Goal: Navigation & Orientation: Go to known website

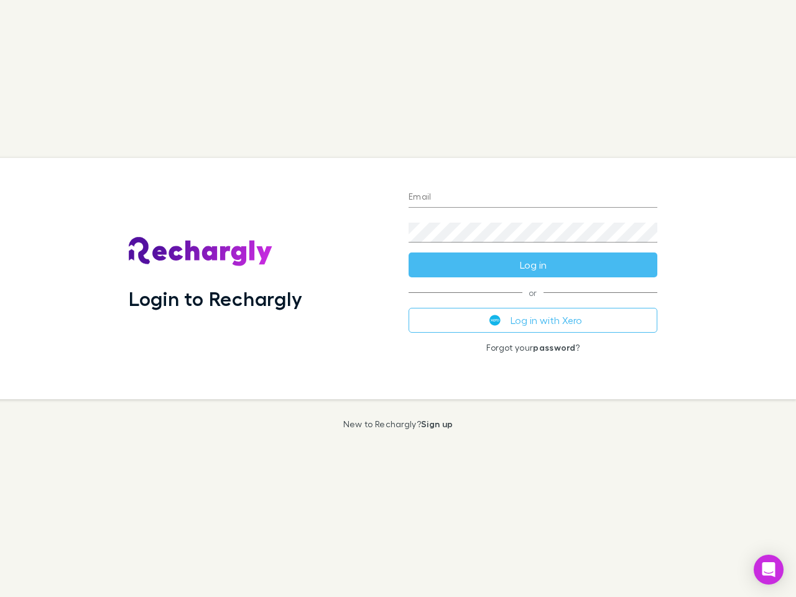
click at [398, 298] on div "Login to Rechargly" at bounding box center [259, 278] width 280 height 241
click at [533, 198] on input "Email" at bounding box center [532, 198] width 249 height 20
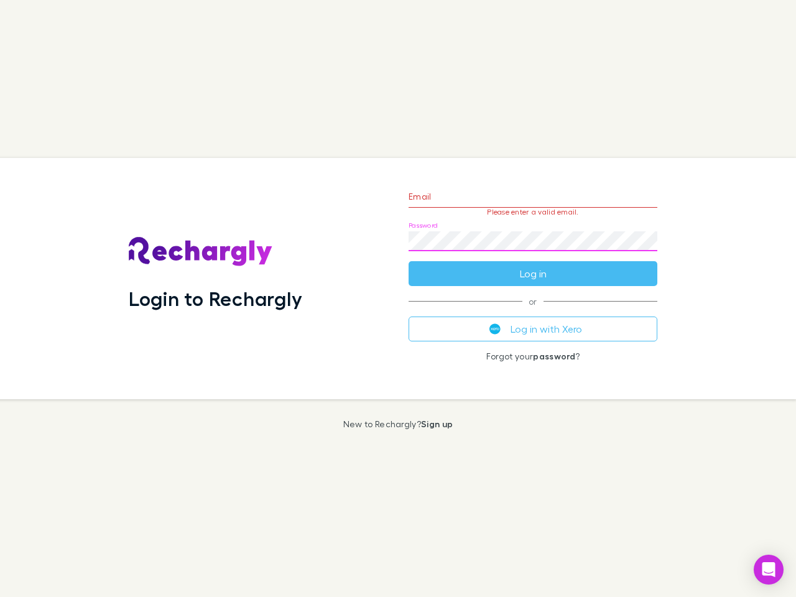
click at [533, 265] on form "Email Please enter a valid email. Password Log in" at bounding box center [532, 232] width 249 height 108
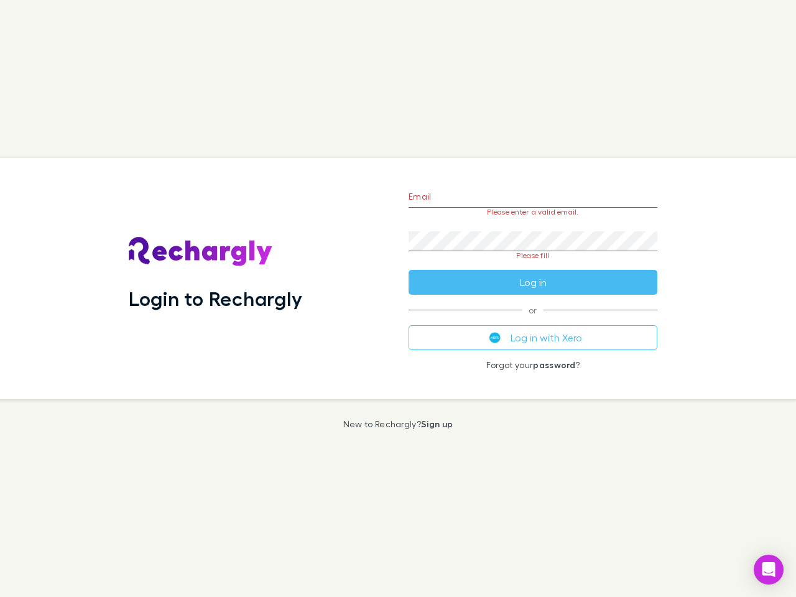
click at [533, 320] on div "Email Please enter a valid email. Password Please fill Log in or Log in with Xe…" at bounding box center [533, 278] width 269 height 241
click at [768, 569] on icon "Open Intercom Messenger" at bounding box center [768, 569] width 13 height 15
